Goal: Navigation & Orientation: Go to known website

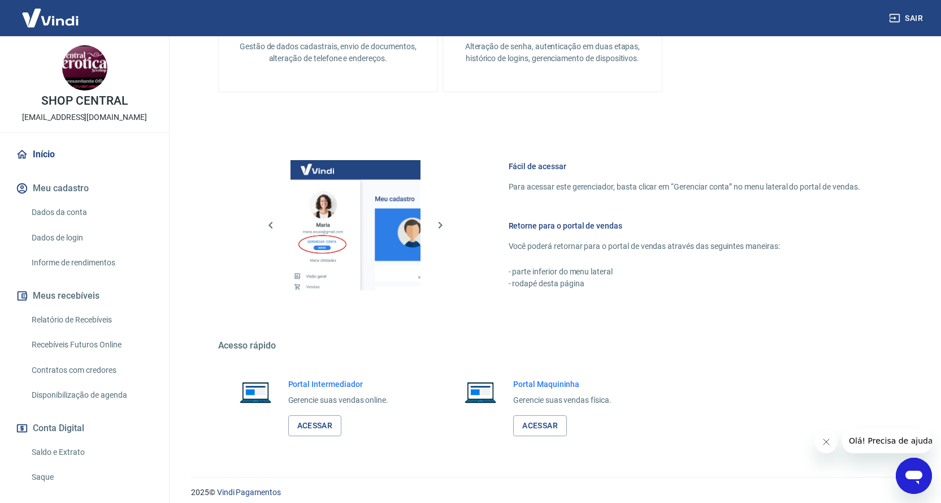
scroll to position [379, 0]
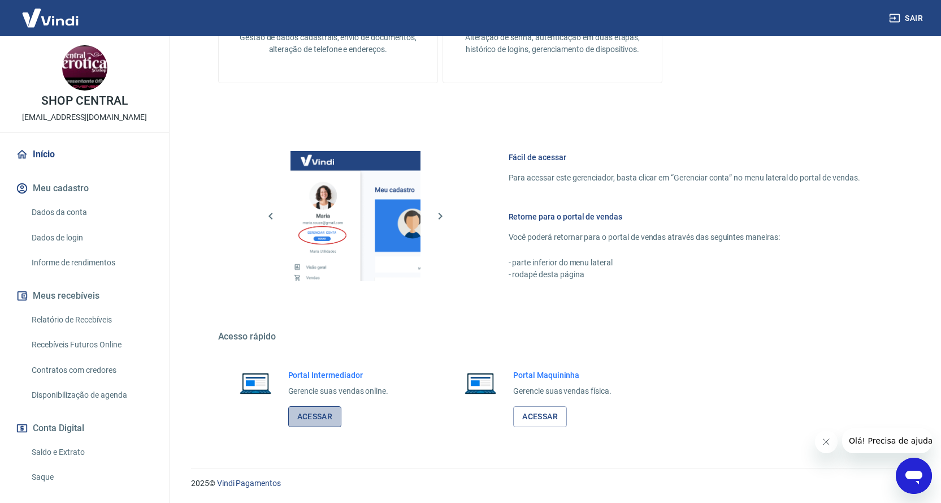
click at [313, 418] on link "Acessar" at bounding box center [315, 416] width 54 height 21
